Goal: Transaction & Acquisition: Purchase product/service

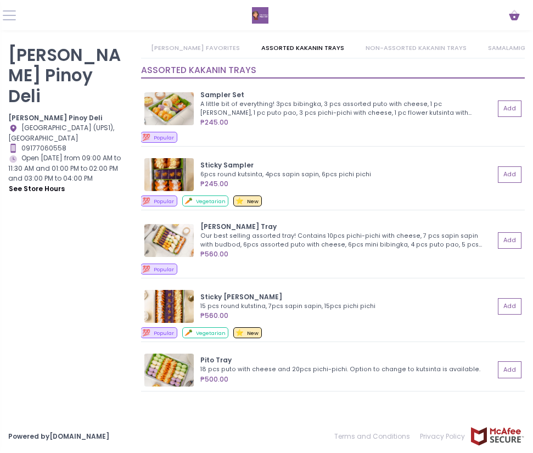
scroll to position [439, 0]
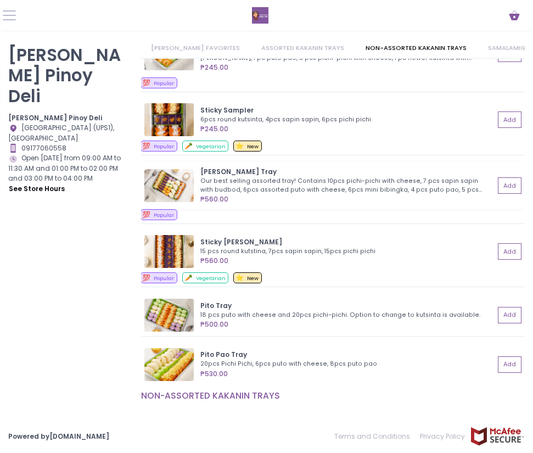
click at [170, 177] on img at bounding box center [168, 185] width 49 height 33
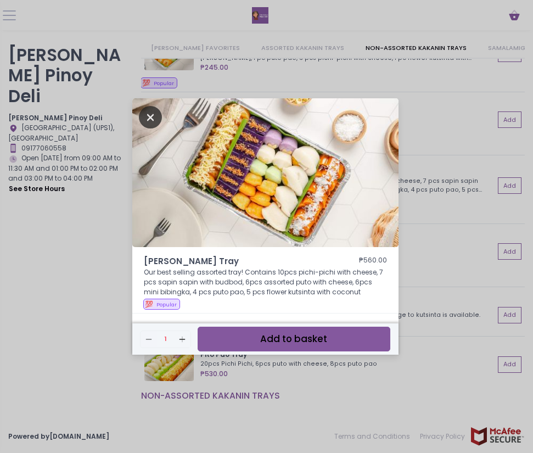
click at [146, 120] on icon "Close" at bounding box center [150, 117] width 23 height 22
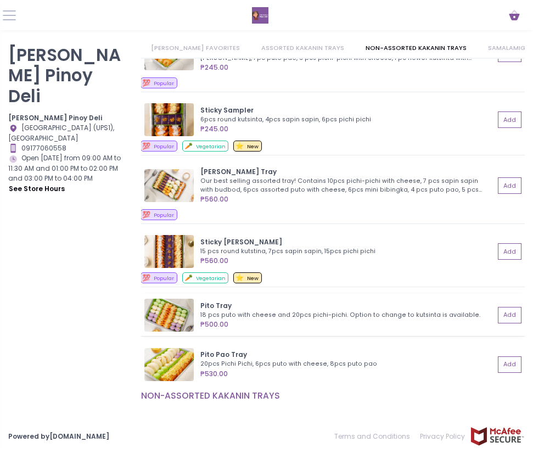
click at [185, 313] on img at bounding box center [168, 314] width 49 height 33
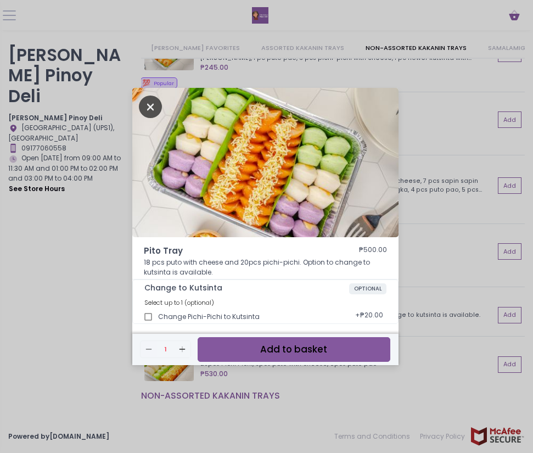
click at [144, 108] on icon "Close" at bounding box center [150, 106] width 23 height 22
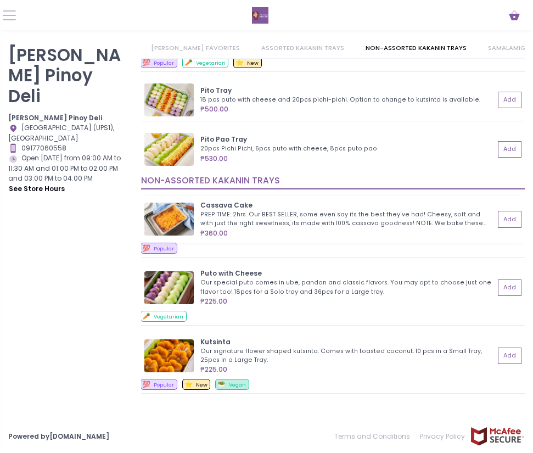
scroll to position [713, 0]
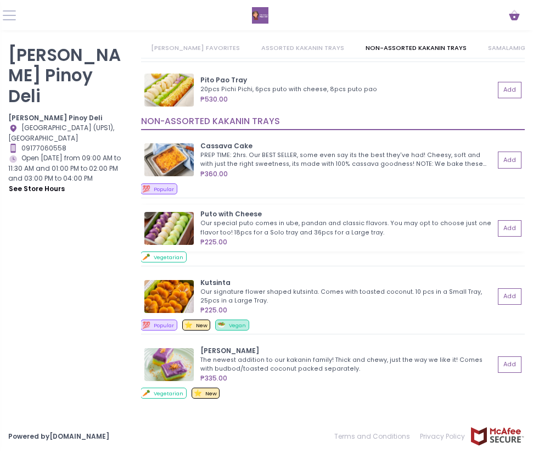
click at [253, 229] on div "Our special puto comes in ube, pandan and classic flavors. You may opt to choos…" at bounding box center [345, 228] width 291 height 18
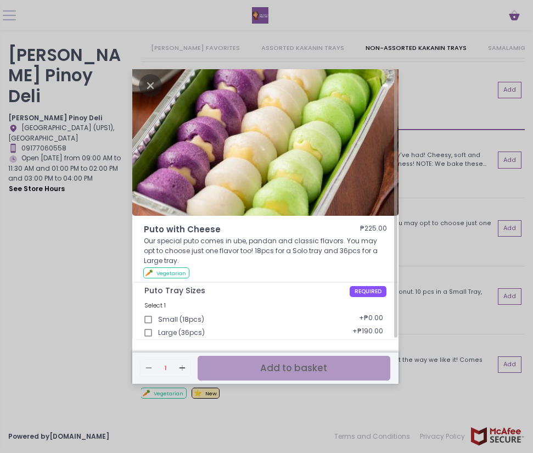
scroll to position [0, 0]
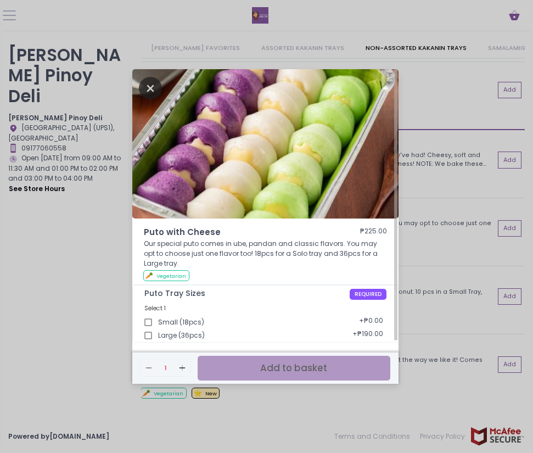
click at [148, 86] on icon "Close" at bounding box center [150, 88] width 23 height 22
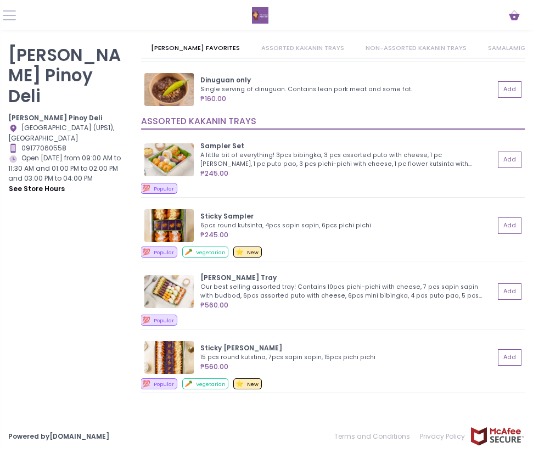
scroll to position [388, 0]
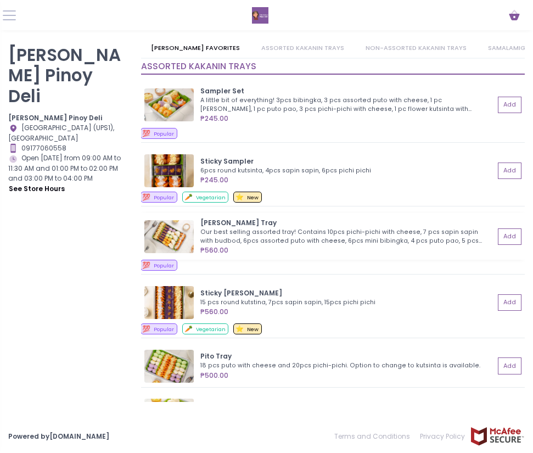
click at [182, 232] on img at bounding box center [168, 236] width 49 height 33
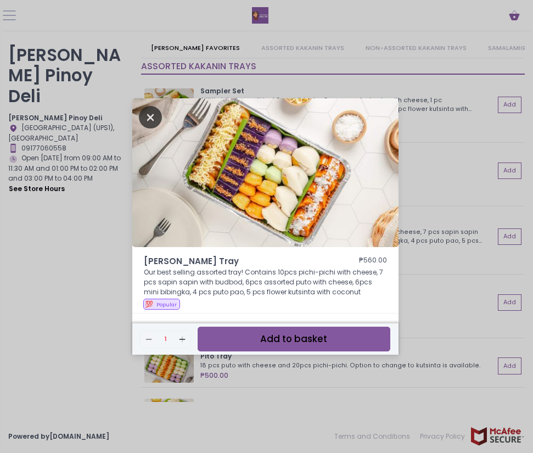
click at [151, 117] on icon "Close" at bounding box center [150, 117] width 23 height 22
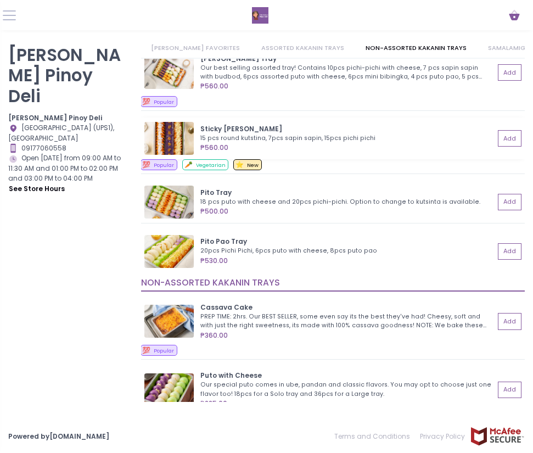
scroll to position [553, 0]
click at [202, 188] on div "Pito Tray" at bounding box center [347, 192] width 295 height 10
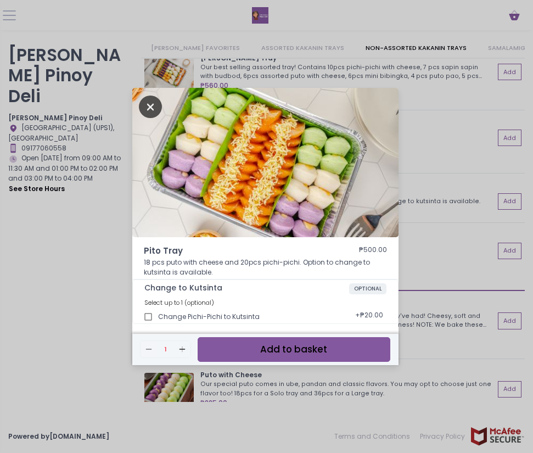
click at [139, 109] on icon "Close" at bounding box center [150, 106] width 23 height 22
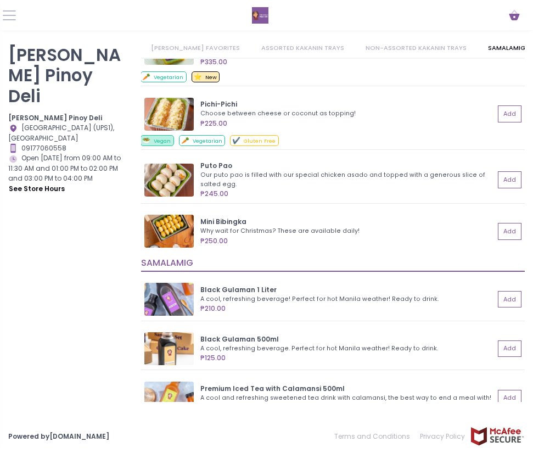
scroll to position [1046, 0]
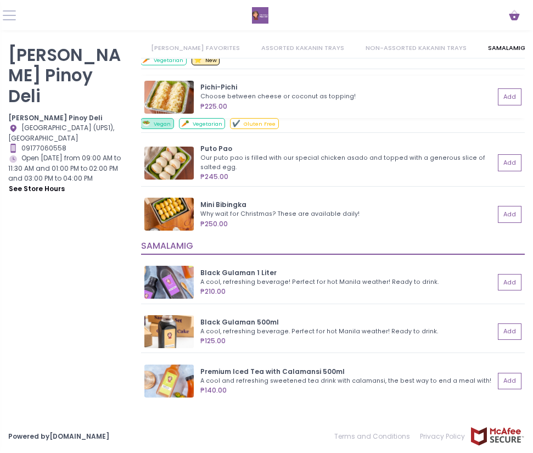
click at [280, 89] on div "Pichi-Pichi" at bounding box center [347, 87] width 295 height 10
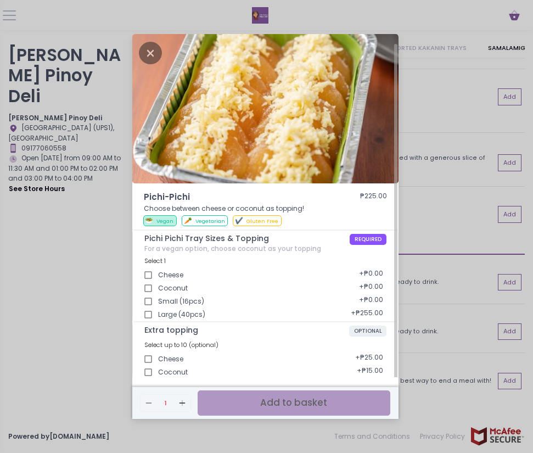
scroll to position [5, 0]
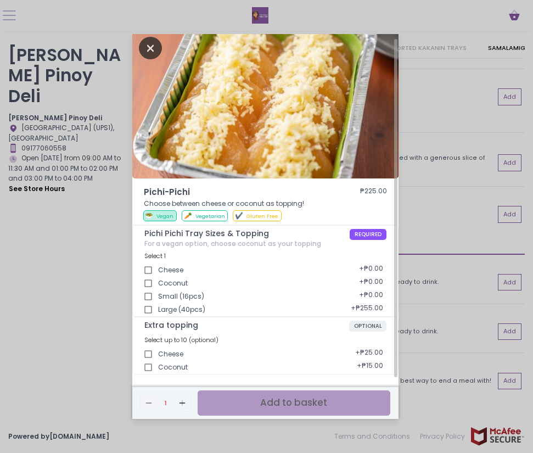
click at [149, 48] on icon "Close" at bounding box center [150, 48] width 23 height 22
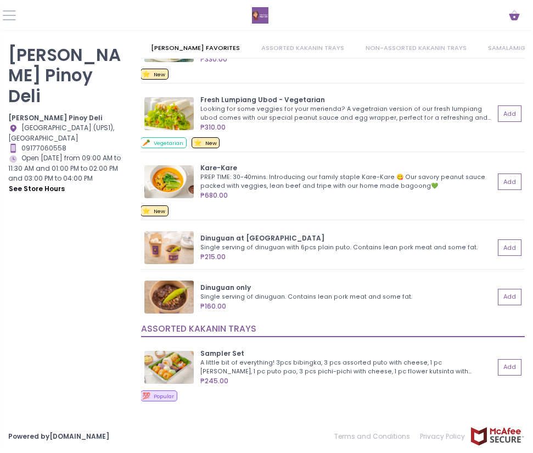
scroll to position [0, 0]
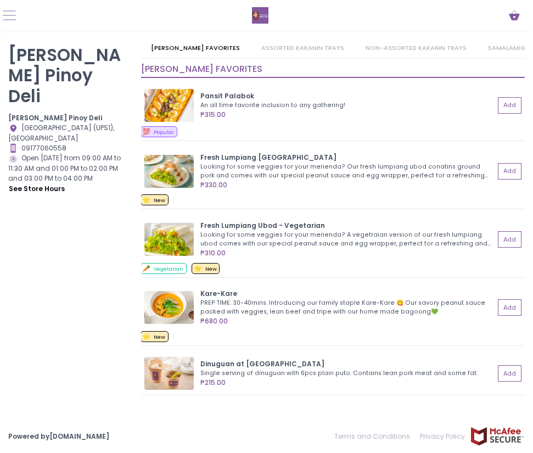
click at [423, 48] on link "NON-ASSORTED KAKANIN TRAYS" at bounding box center [416, 47] width 121 height 19
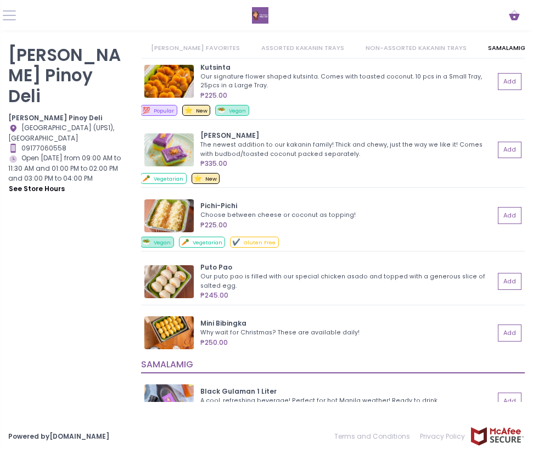
scroll to position [930, 0]
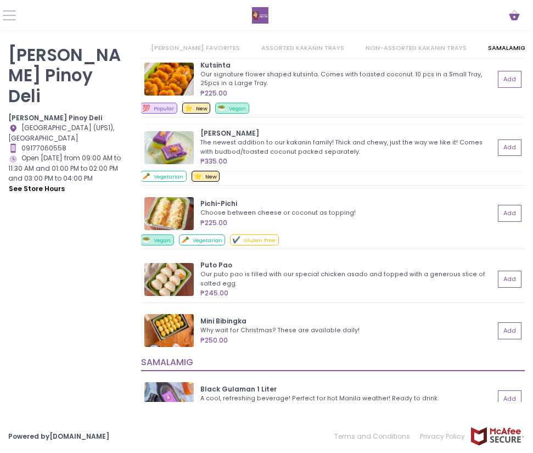
click at [264, 149] on div "The newest addition to our kakanin family! Thick and chewy, just the way we lik…" at bounding box center [345, 147] width 291 height 18
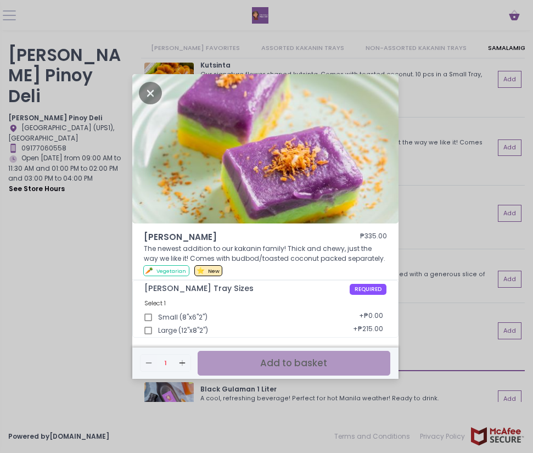
scroll to position [4, 0]
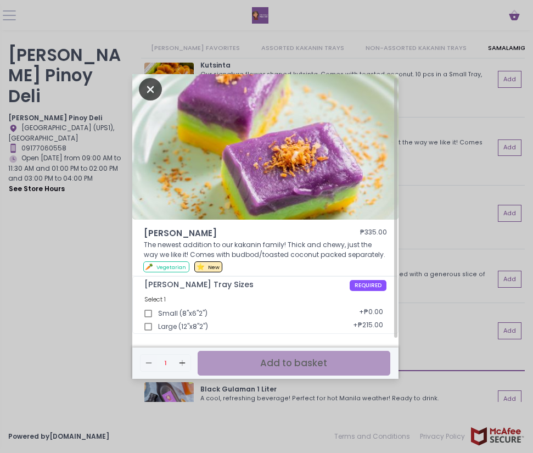
click at [151, 91] on icon "Close" at bounding box center [150, 89] width 23 height 22
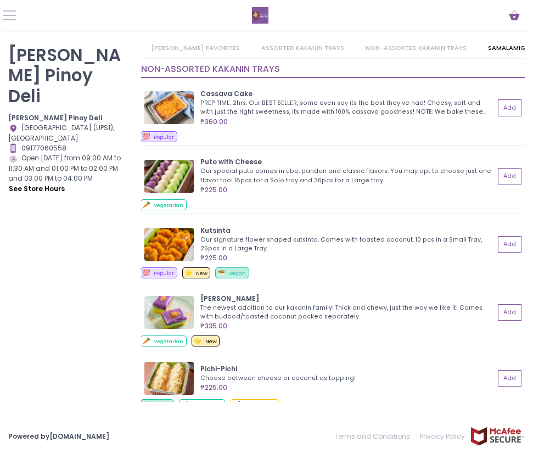
scroll to position [711, 0]
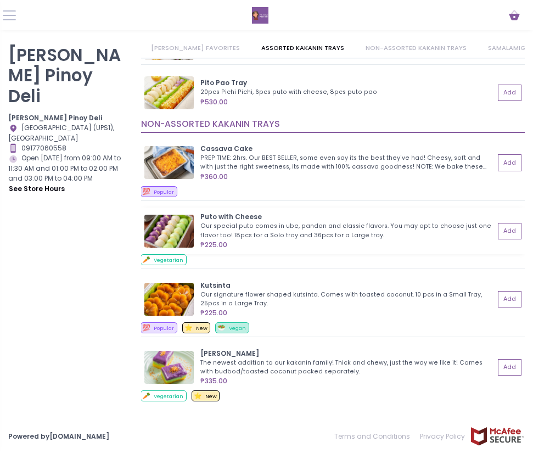
click at [241, 224] on div "Our special puto comes in ube, pandan and classic flavors. You may opt to choos…" at bounding box center [345, 231] width 291 height 18
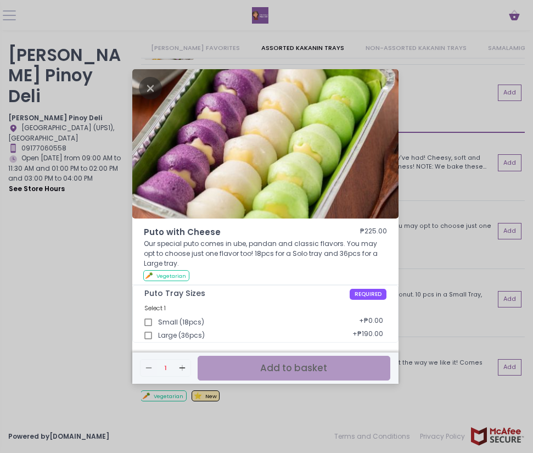
scroll to position [3, 0]
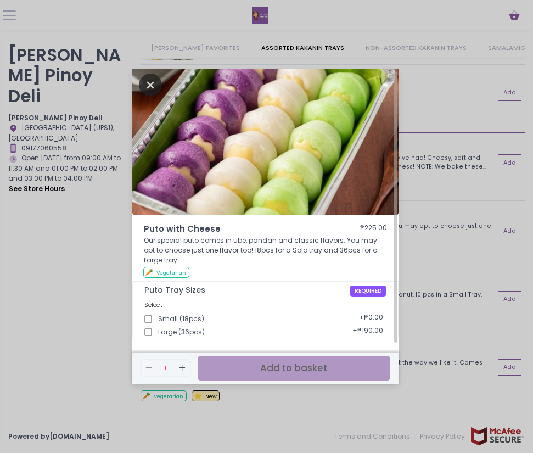
click at [149, 83] on icon "Close" at bounding box center [150, 85] width 23 height 22
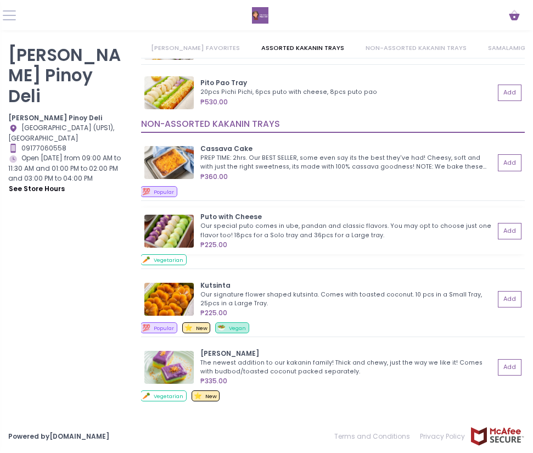
click at [317, 222] on div "Our special puto comes in ube, pandan and classic flavors. You may opt to choos…" at bounding box center [345, 231] width 291 height 18
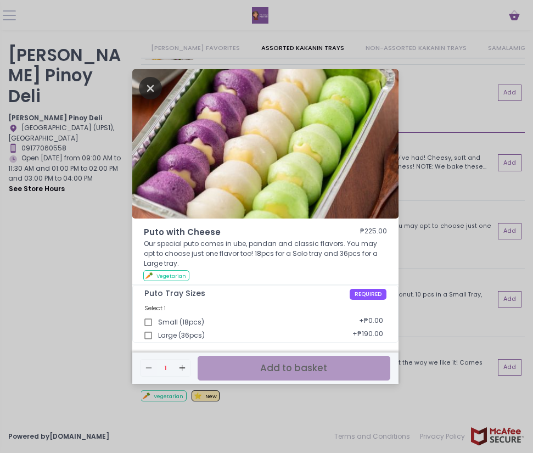
click at [151, 87] on icon "Close" at bounding box center [150, 88] width 23 height 22
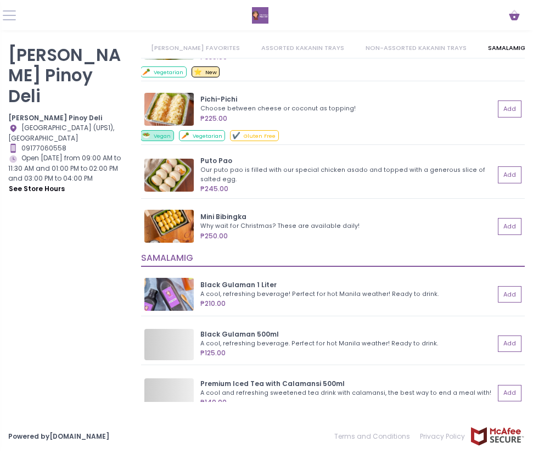
scroll to position [1040, 0]
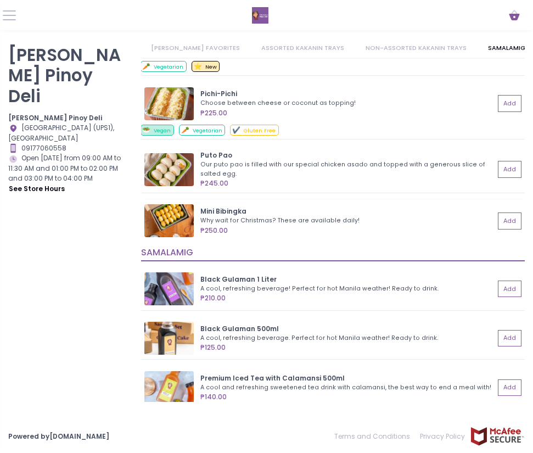
click at [267, 227] on div "₱250.00" at bounding box center [347, 231] width 295 height 10
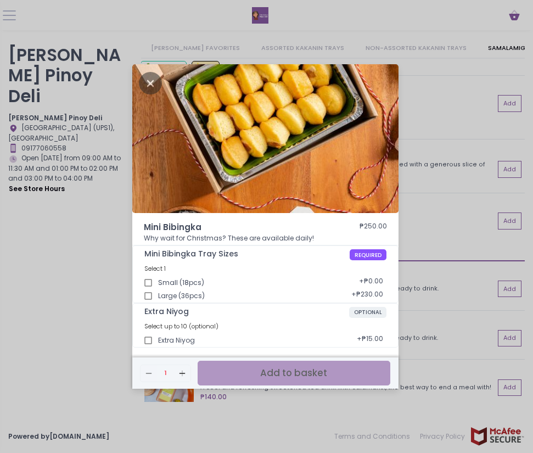
scroll to position [3, 0]
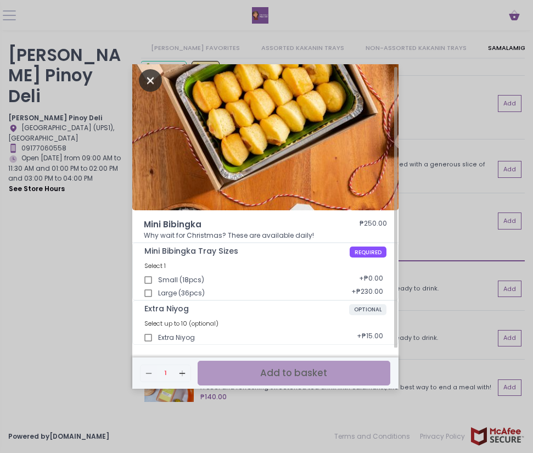
click at [150, 77] on icon "Close" at bounding box center [150, 80] width 23 height 22
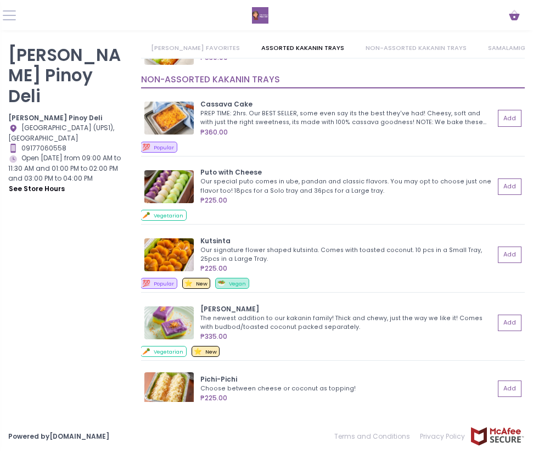
scroll to position [711, 0]
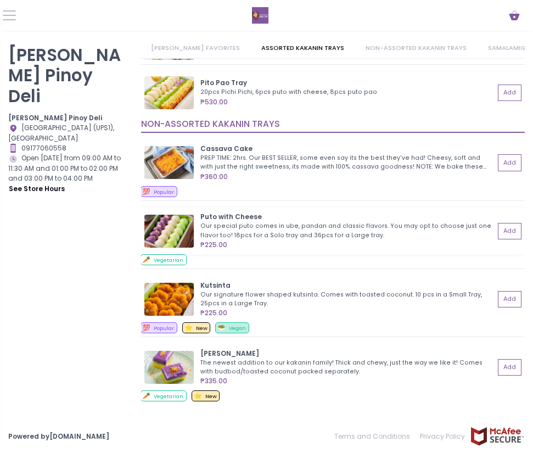
click at [251, 223] on div "Our special puto comes in ube, pandan and classic flavors. You may opt to choos…" at bounding box center [345, 231] width 291 height 18
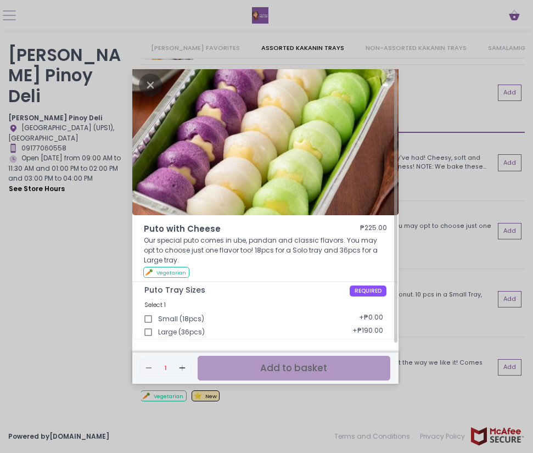
scroll to position [4, 0]
click at [147, 82] on icon "Close" at bounding box center [150, 84] width 23 height 22
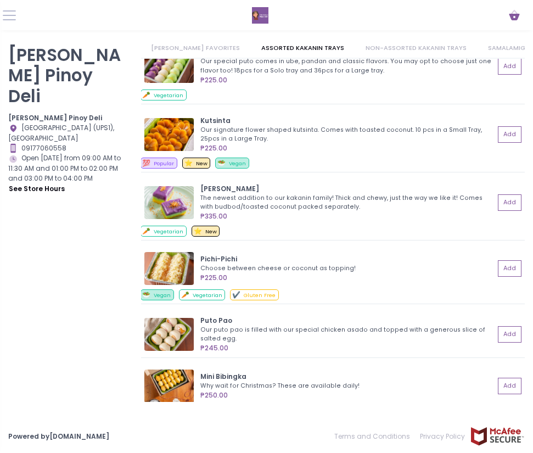
scroll to position [930, 0]
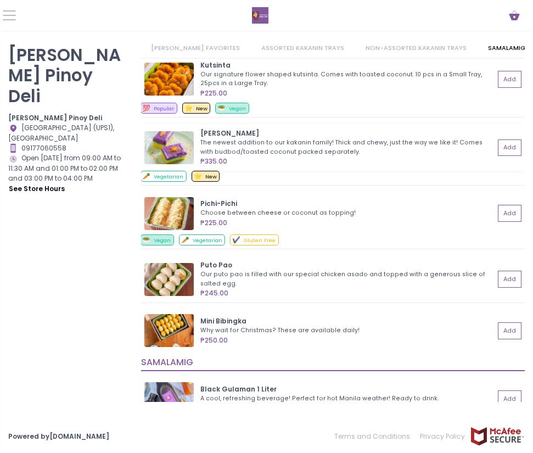
click at [267, 144] on div "The newest addition to our kakanin family! Thick and chewy, just the way we lik…" at bounding box center [345, 147] width 291 height 18
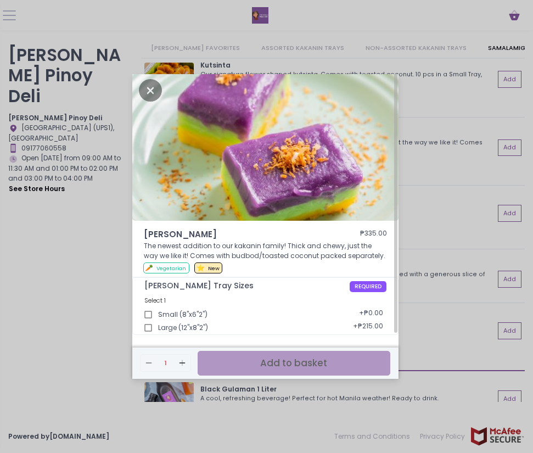
scroll to position [0, 0]
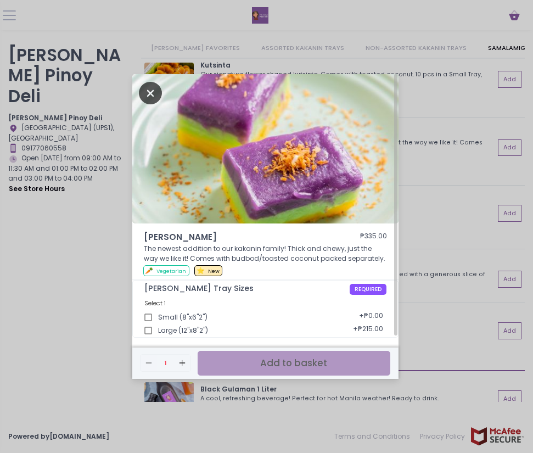
click at [151, 93] on icon "Close" at bounding box center [150, 93] width 23 height 22
